Goal: Task Accomplishment & Management: Manage account settings

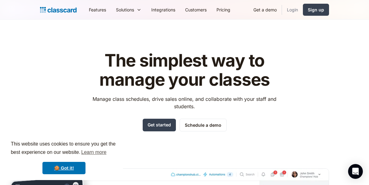
click at [293, 10] on link "Login" at bounding box center [292, 10] width 21 height 14
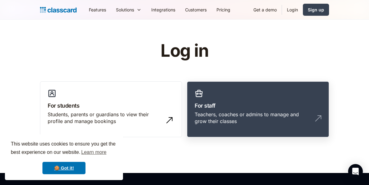
click at [219, 103] on h3 "For staff" at bounding box center [258, 105] width 127 height 8
